Goal: Task Accomplishment & Management: Use online tool/utility

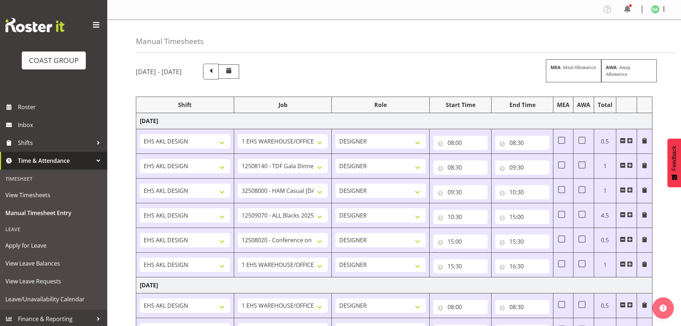
select select "69"
select select "9808"
select select "8664"
select select "9410"
select select "9013"
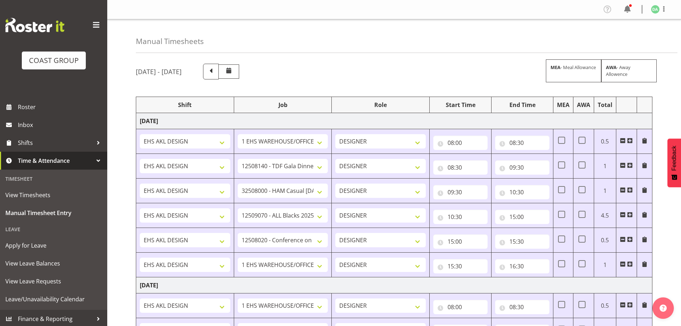
select select "69"
select select "9285"
select select "9141"
select select "69"
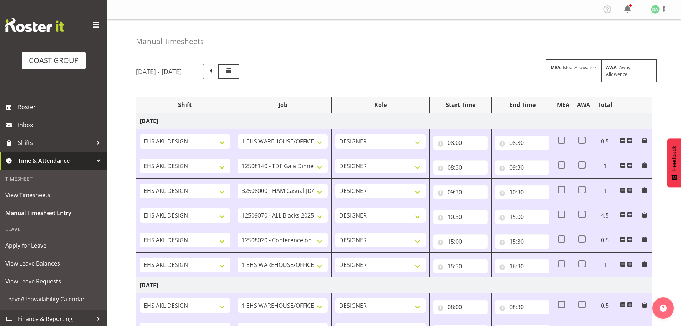
select select "10237"
select select "69"
select select "9410"
select select "8514"
select select "9032"
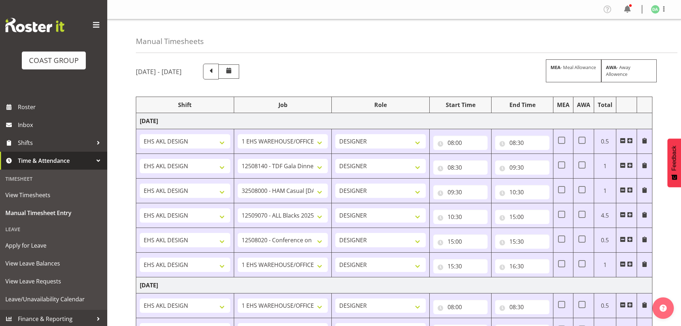
select select "10382"
select select "9410"
select select "69"
select select "9449"
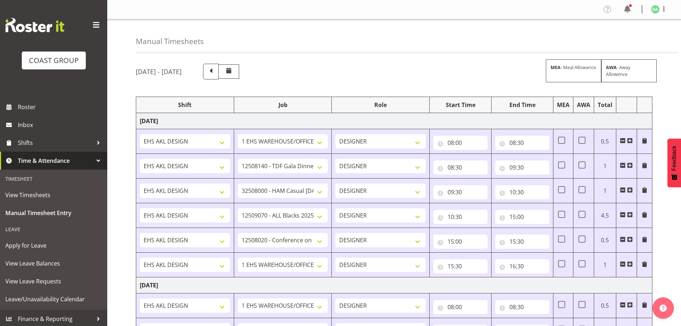
select select "3040"
select select "10200"
select select "8652"
